Goal: Transaction & Acquisition: Purchase product/service

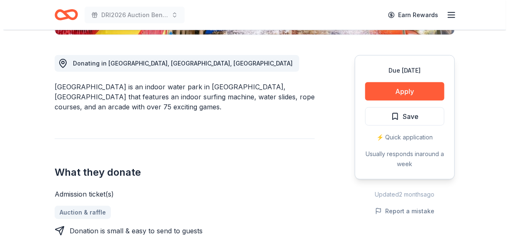
scroll to position [208, 0]
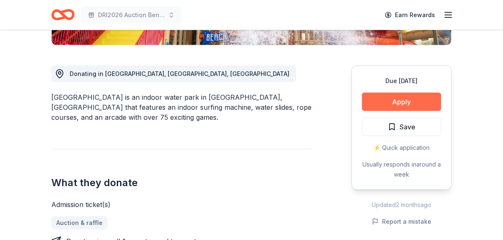
click at [398, 104] on button "Apply" at bounding box center [401, 102] width 79 height 18
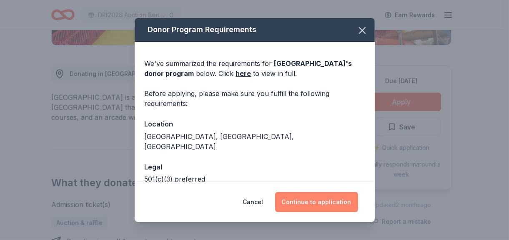
click at [321, 202] on button "Continue to application" at bounding box center [316, 202] width 83 height 20
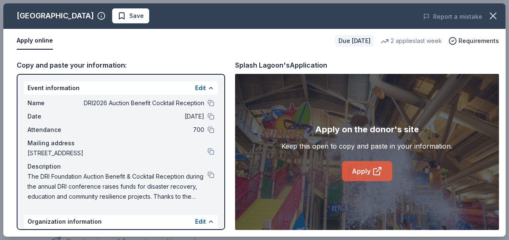
click at [379, 171] on icon at bounding box center [377, 171] width 10 height 10
